Goal: Information Seeking & Learning: Learn about a topic

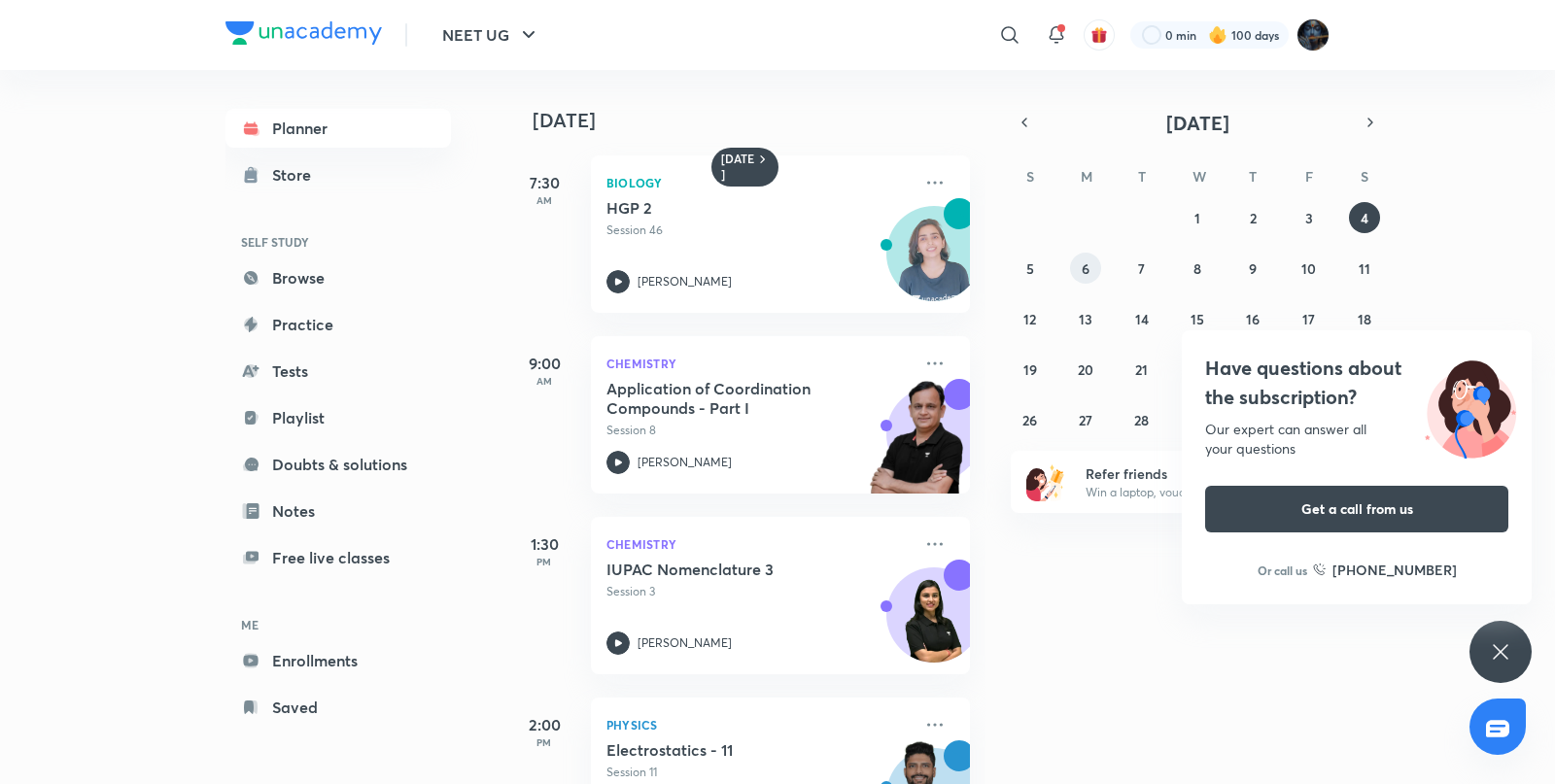
click at [1084, 252] on button "6" at bounding box center [1085, 267] width 31 height 31
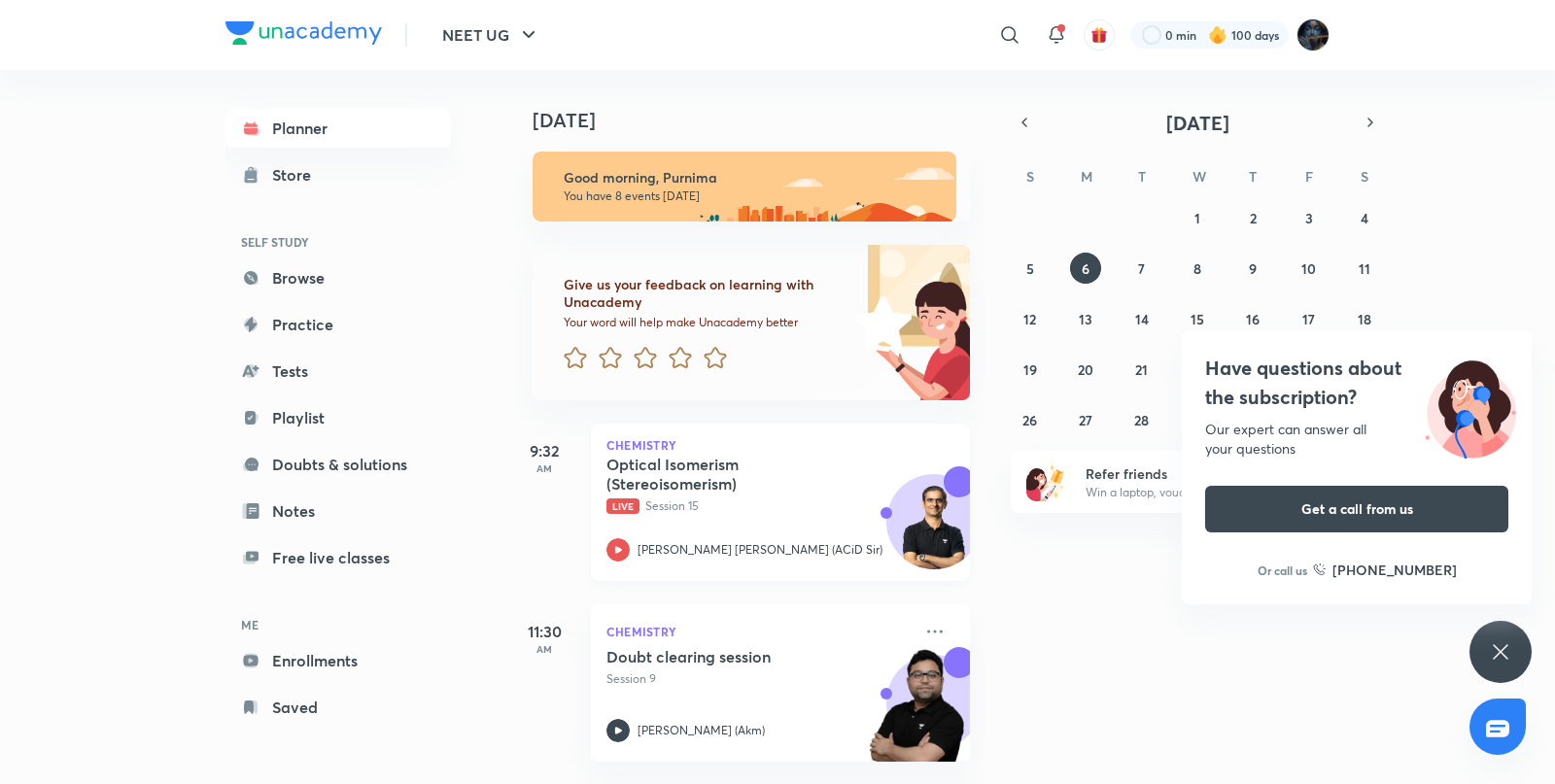
click at [611, 549] on icon at bounding box center [618, 550] width 24 height 24
click at [618, 734] on icon at bounding box center [618, 731] width 24 height 24
